Goal: Find specific page/section: Find specific page/section

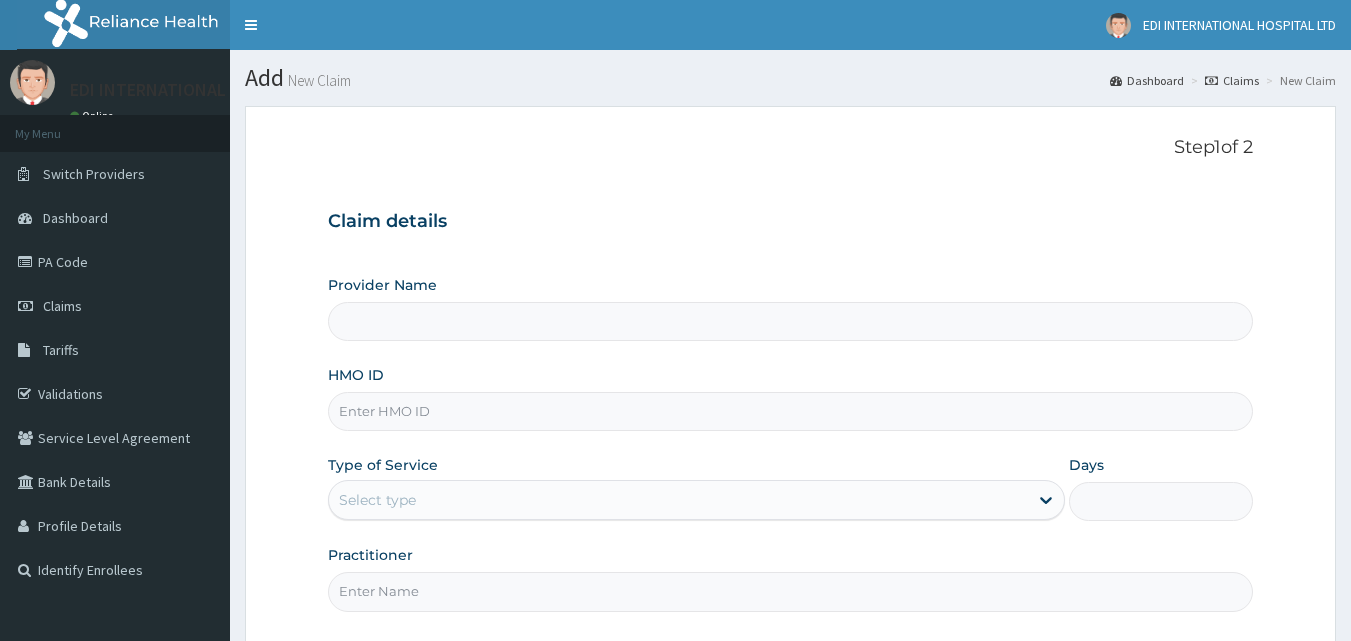
click at [95, 392] on link "Validations" at bounding box center [115, 394] width 230 height 44
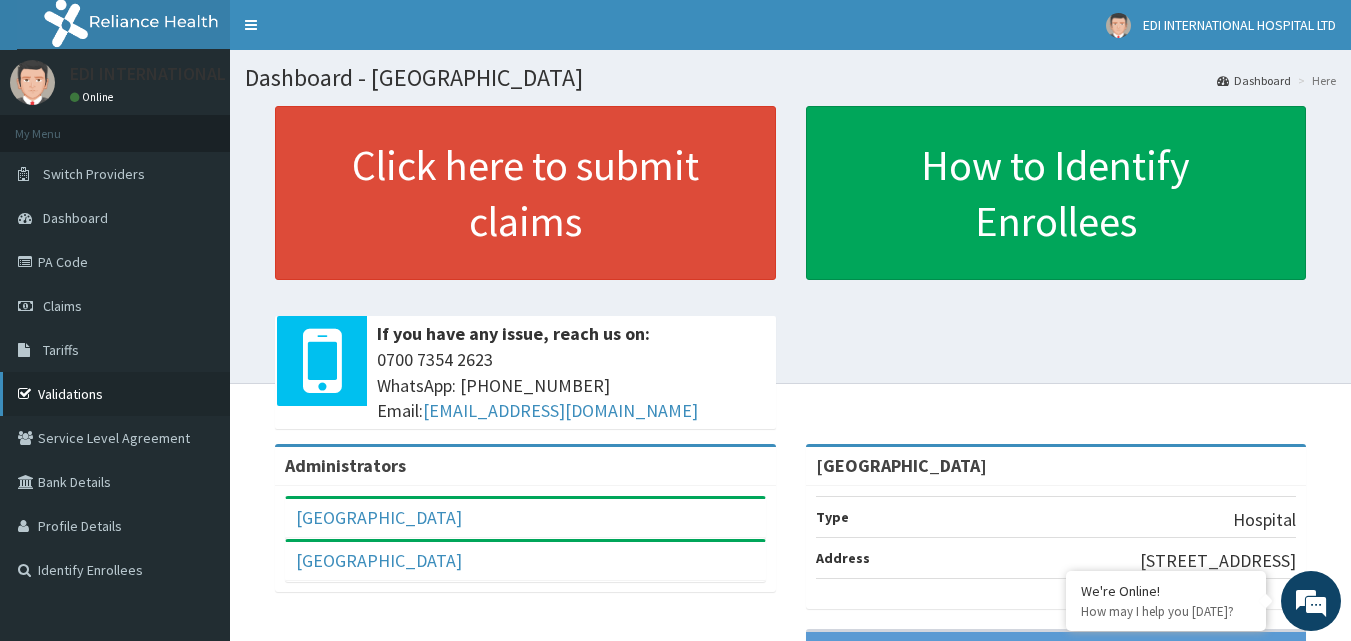
click at [113, 394] on link "Validations" at bounding box center [115, 394] width 230 height 44
